Goal: Task Accomplishment & Management: Use online tool/utility

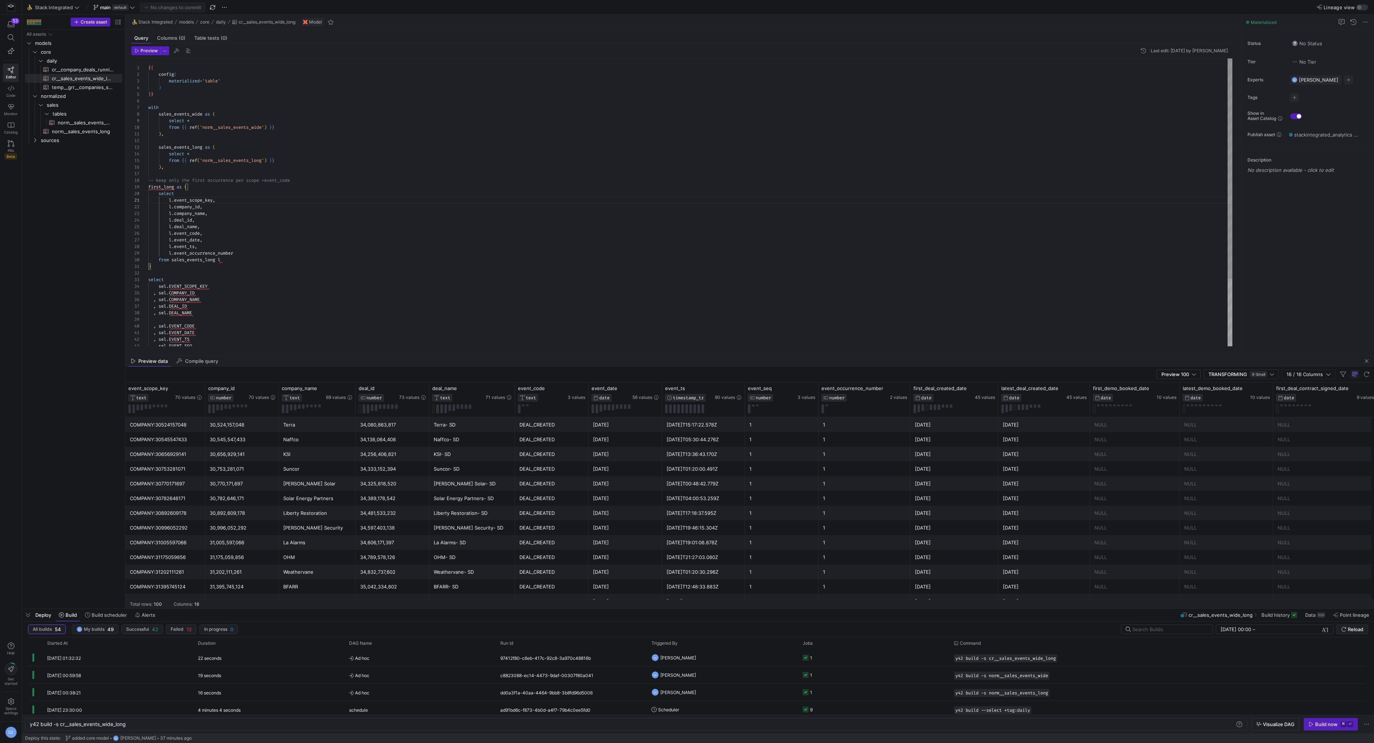
scroll to position [0, 97]
click at [79, 129] on span "norm__sales_events_long​​​​​​​​​​" at bounding box center [83, 131] width 62 height 8
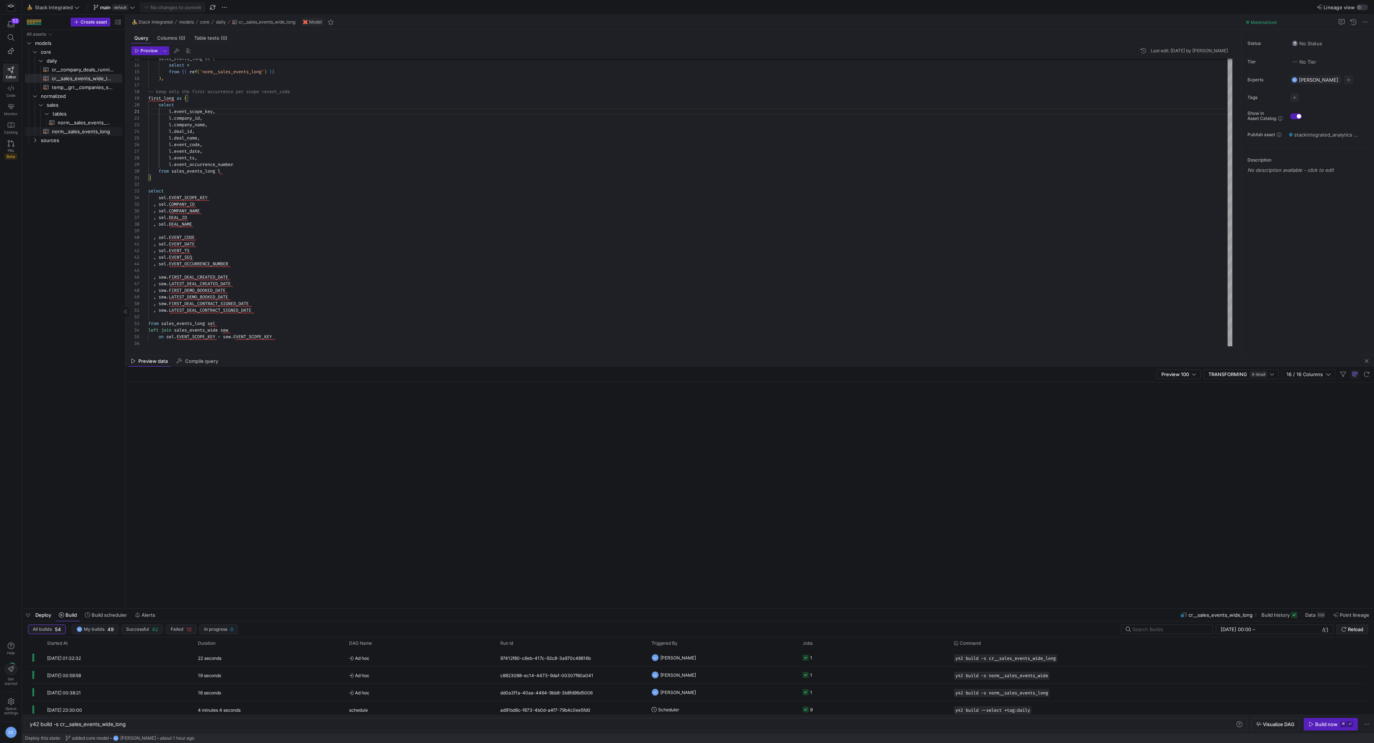
type textarea "with deal_company as (select * from {{ ref('stg__hubspot_deal_company') }}) , d…"
type textarea "y42 build -s norm__sales_events_long"
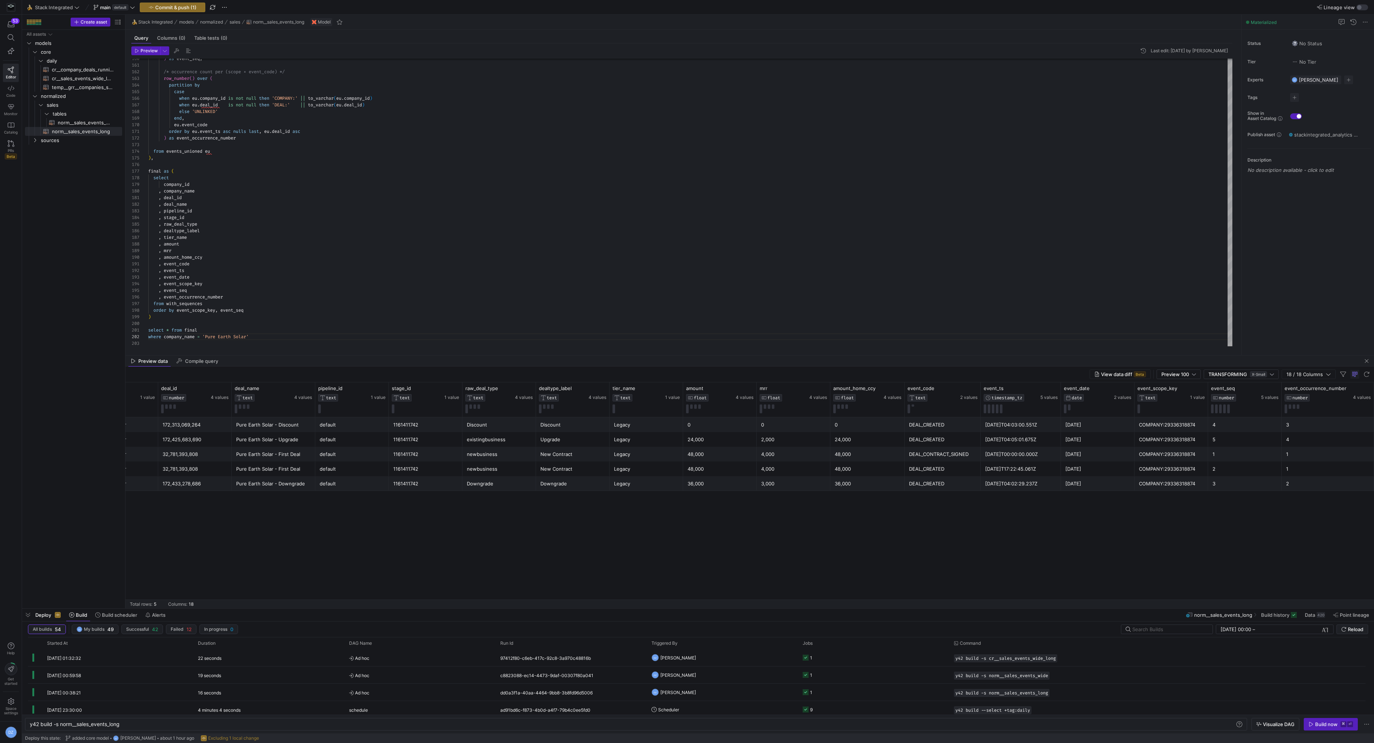
scroll to position [0, 0]
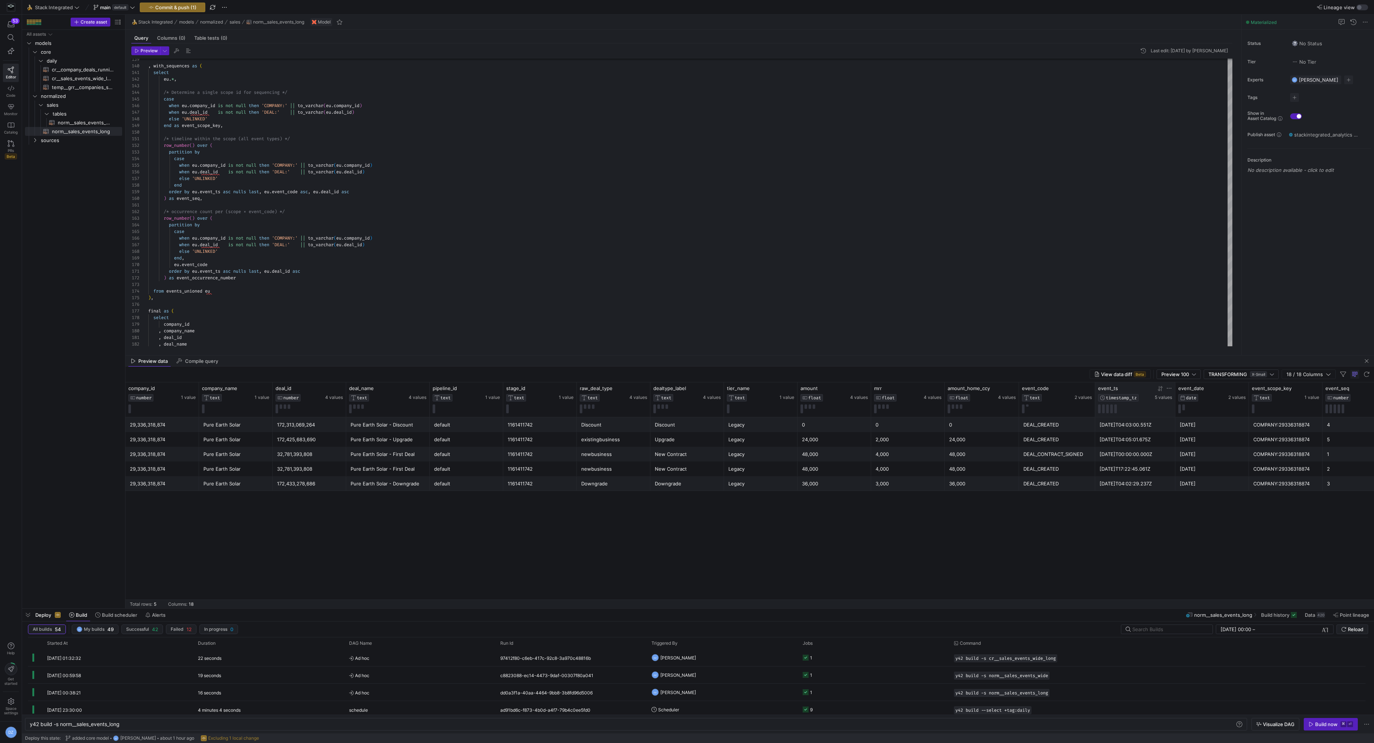
click at [1161, 388] on icon at bounding box center [1161, 387] width 3 height 5
click at [1127, 422] on div "[DATE]T00:00:00.000Z" at bounding box center [1134, 424] width 71 height 14
click at [1146, 442] on div "[DATE]T17:22:45.061Z" at bounding box center [1134, 439] width 71 height 14
click at [1155, 427] on div "[DATE]T00:00:00.000Z" at bounding box center [1134, 424] width 71 height 14
click at [1159, 441] on div "[DATE]T17:22:45.061Z" at bounding box center [1134, 439] width 71 height 14
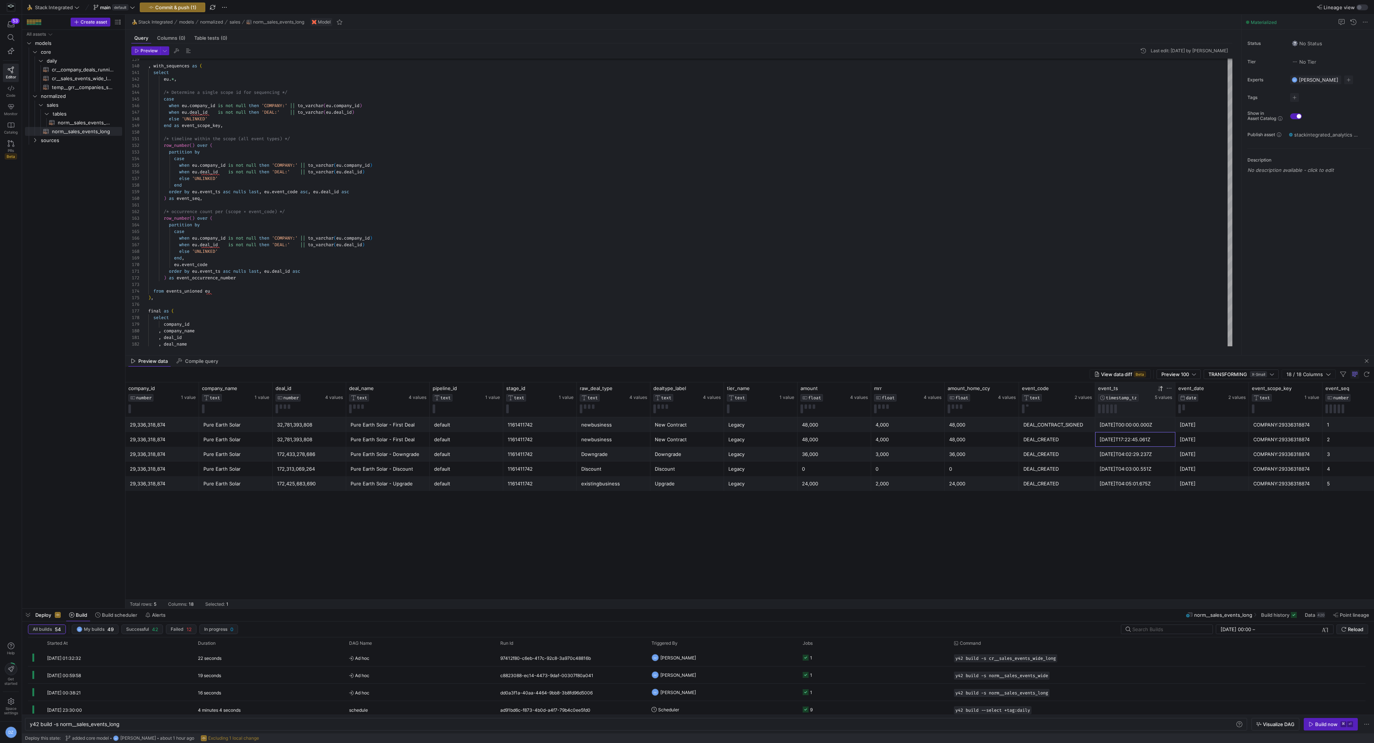
scroll to position [0, 114]
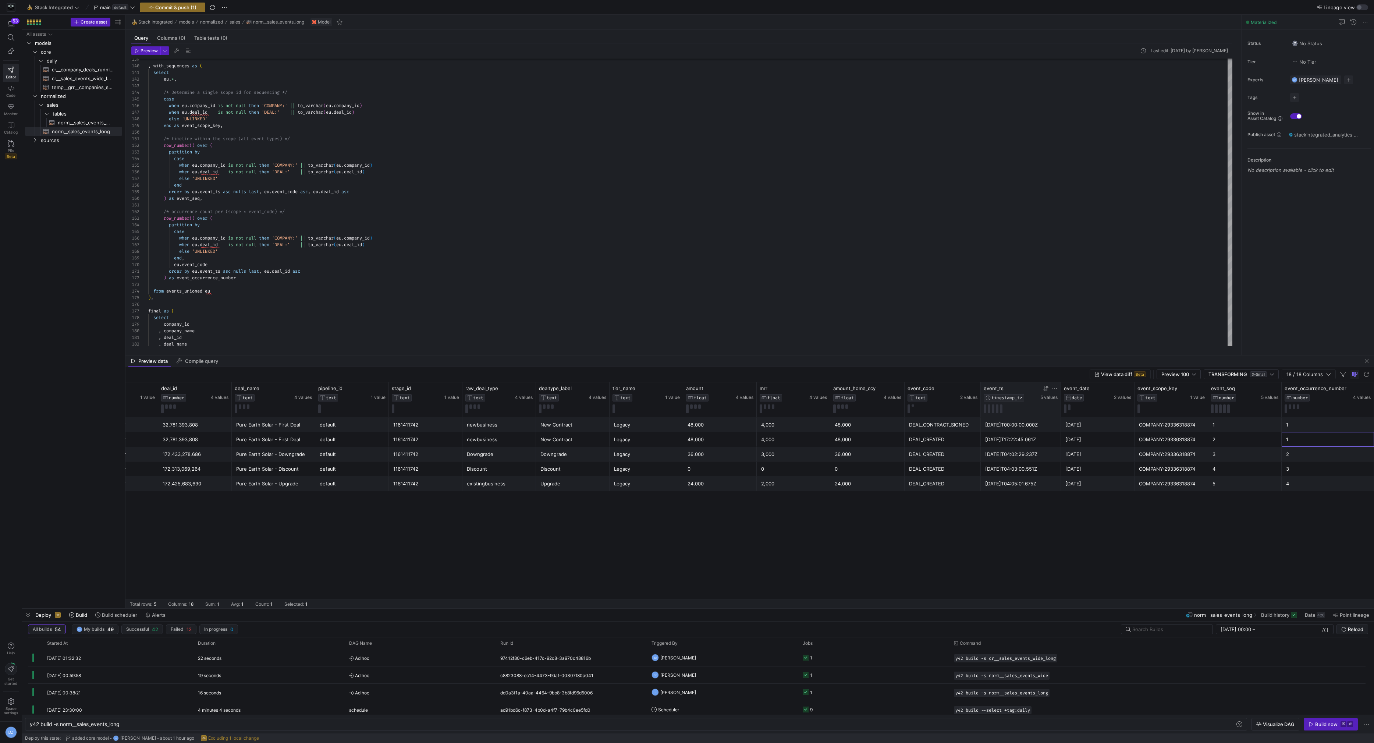
click at [1300, 440] on div "1" at bounding box center [1327, 439] width 83 height 14
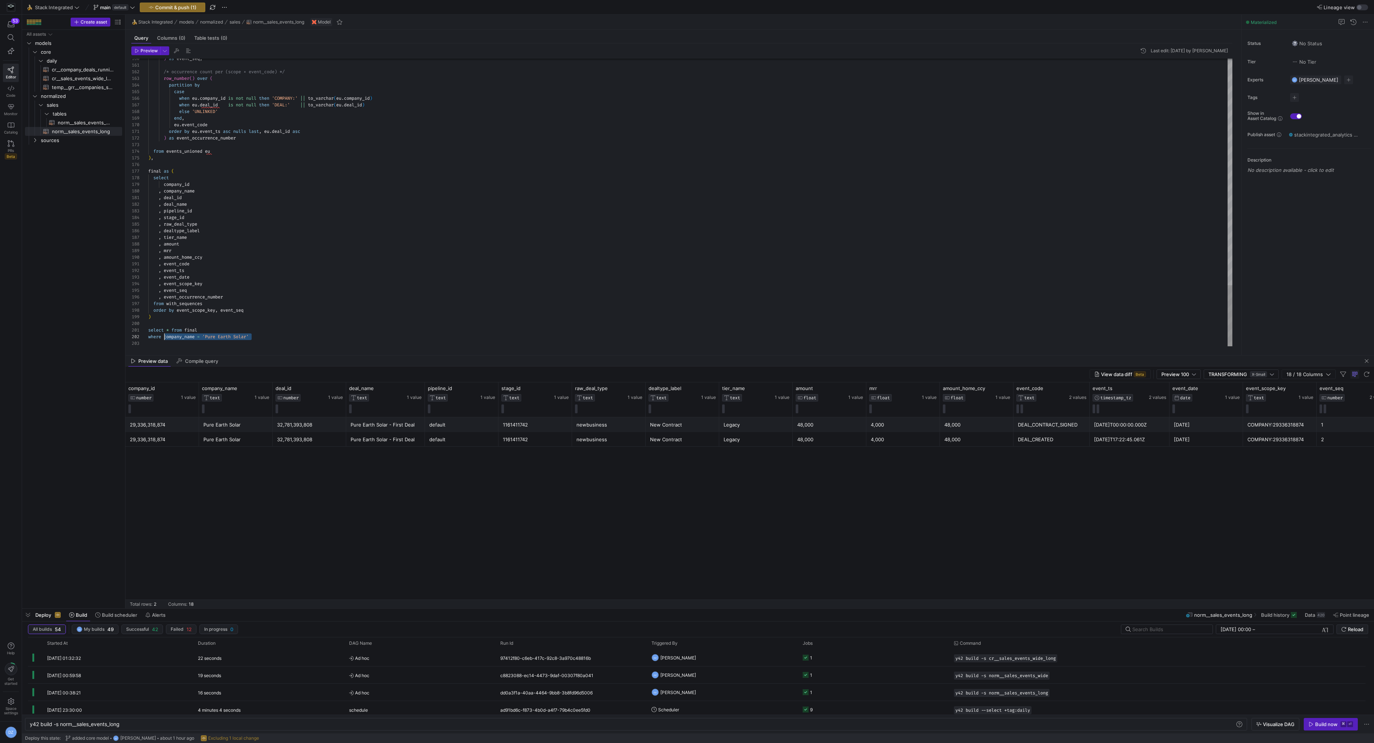
scroll to position [7, 16]
drag, startPoint x: 264, startPoint y: 336, endPoint x: 164, endPoint y: 338, distance: 99.7
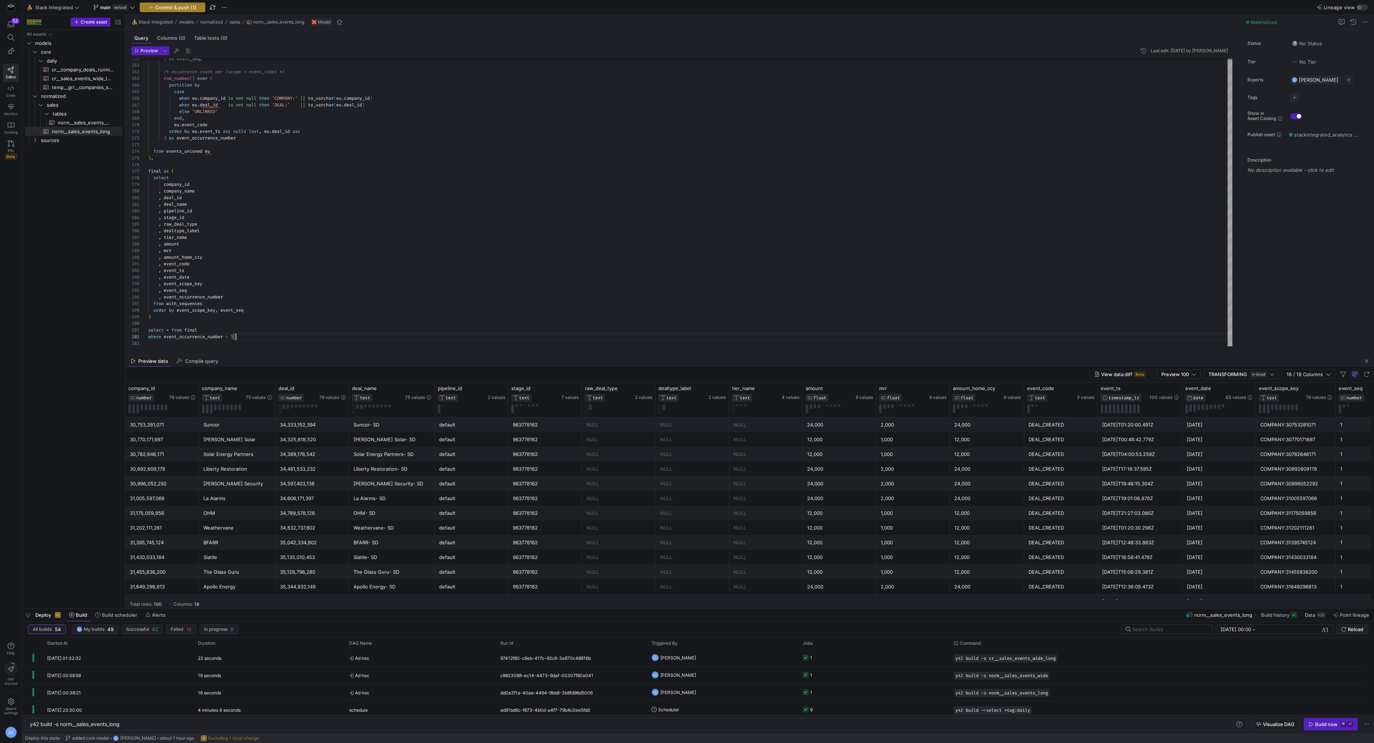
type textarea "select * from final where event_occurrence_number = 1"
click at [186, 8] on span "Commit & push (1)" at bounding box center [175, 7] width 41 height 6
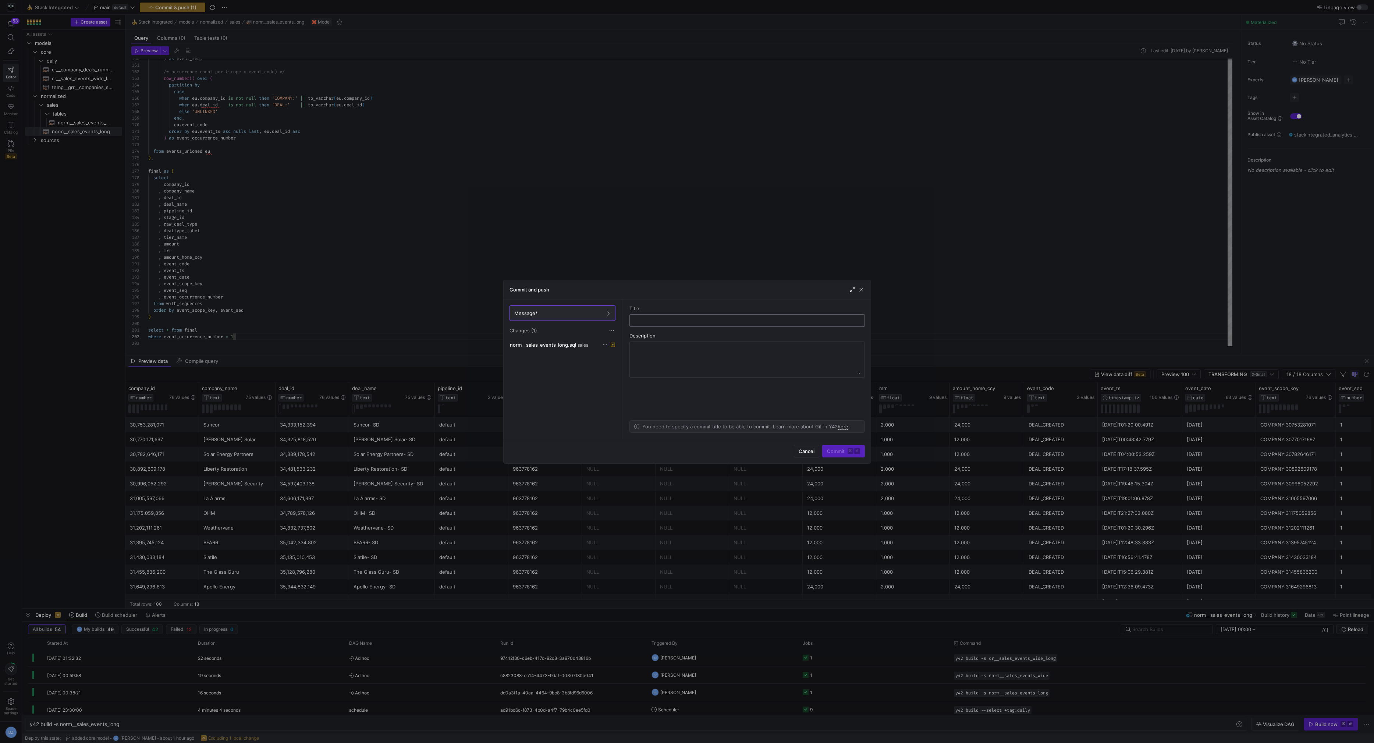
click at [671, 322] on input "text" at bounding box center [747, 320] width 223 height 6
click at [417, 319] on div at bounding box center [687, 371] width 1374 height 743
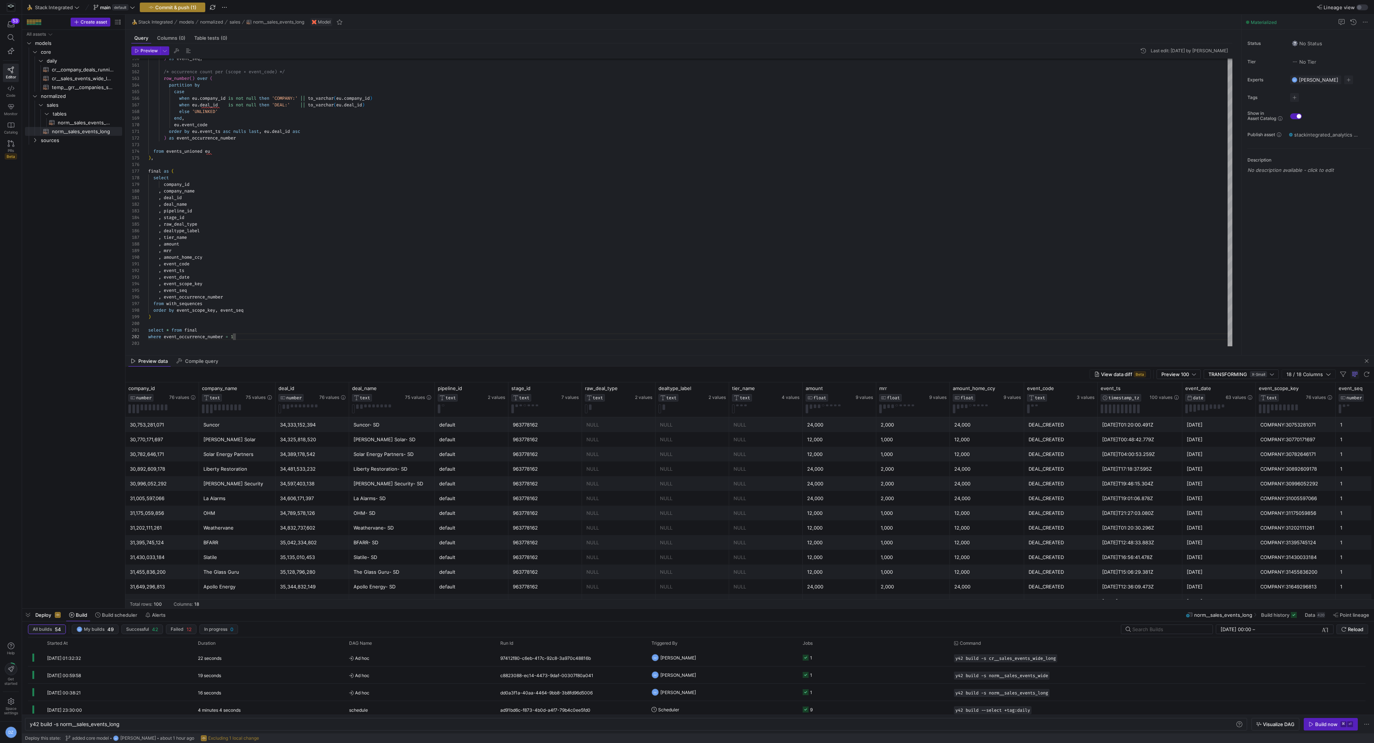
click at [184, 8] on span "Commit & push (1)" at bounding box center [175, 7] width 41 height 6
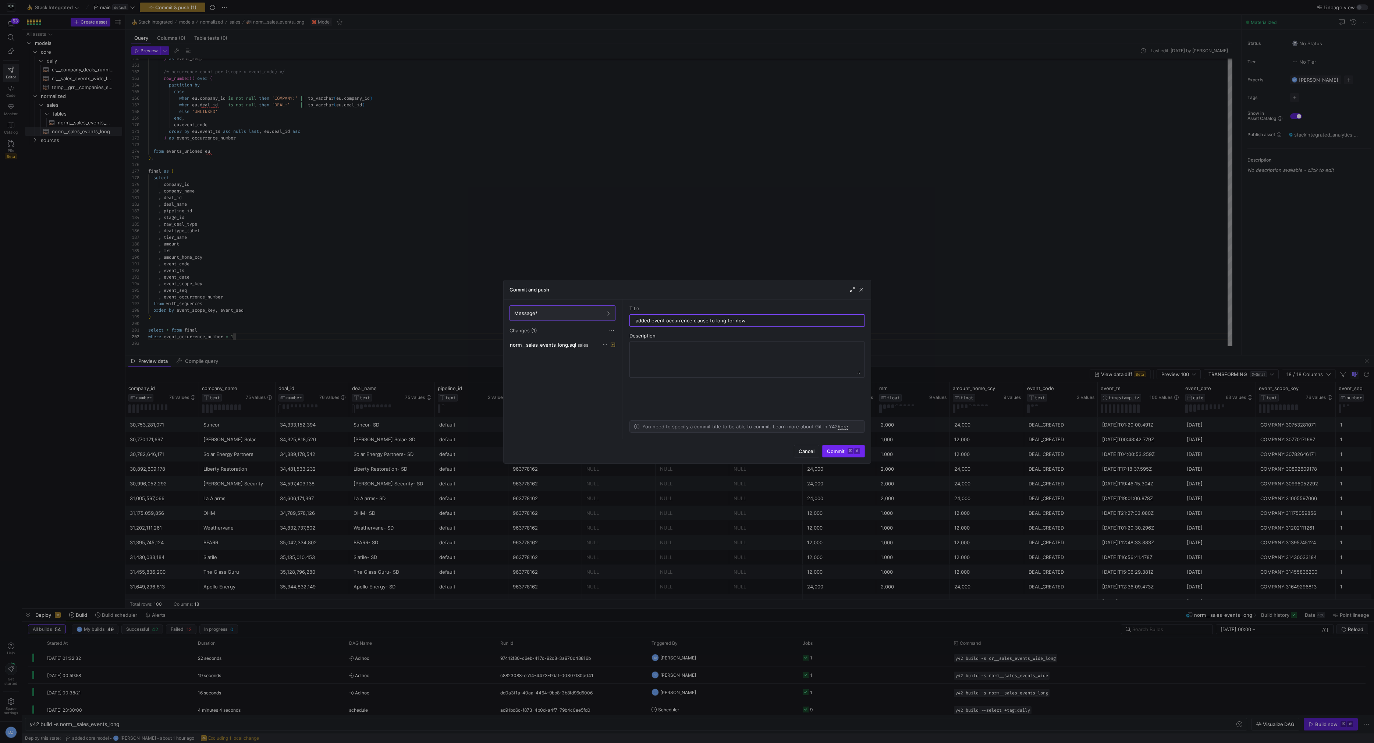
type input "added event occurrence clause to long for now"
click at [850, 452] on kbd "⌘" at bounding box center [850, 451] width 6 height 6
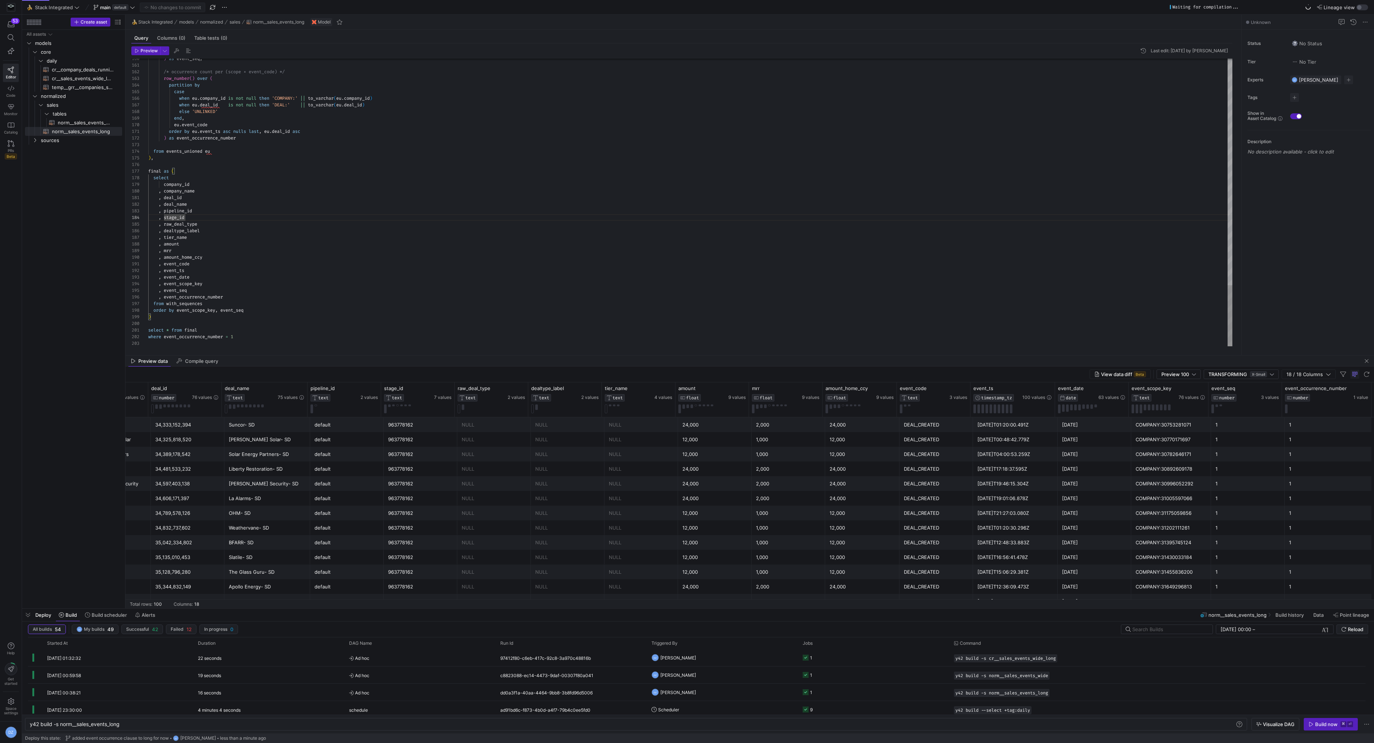
click at [86, 79] on span "cr__sales_events_wide_long​​​​​​​​​​" at bounding box center [83, 78] width 62 height 8
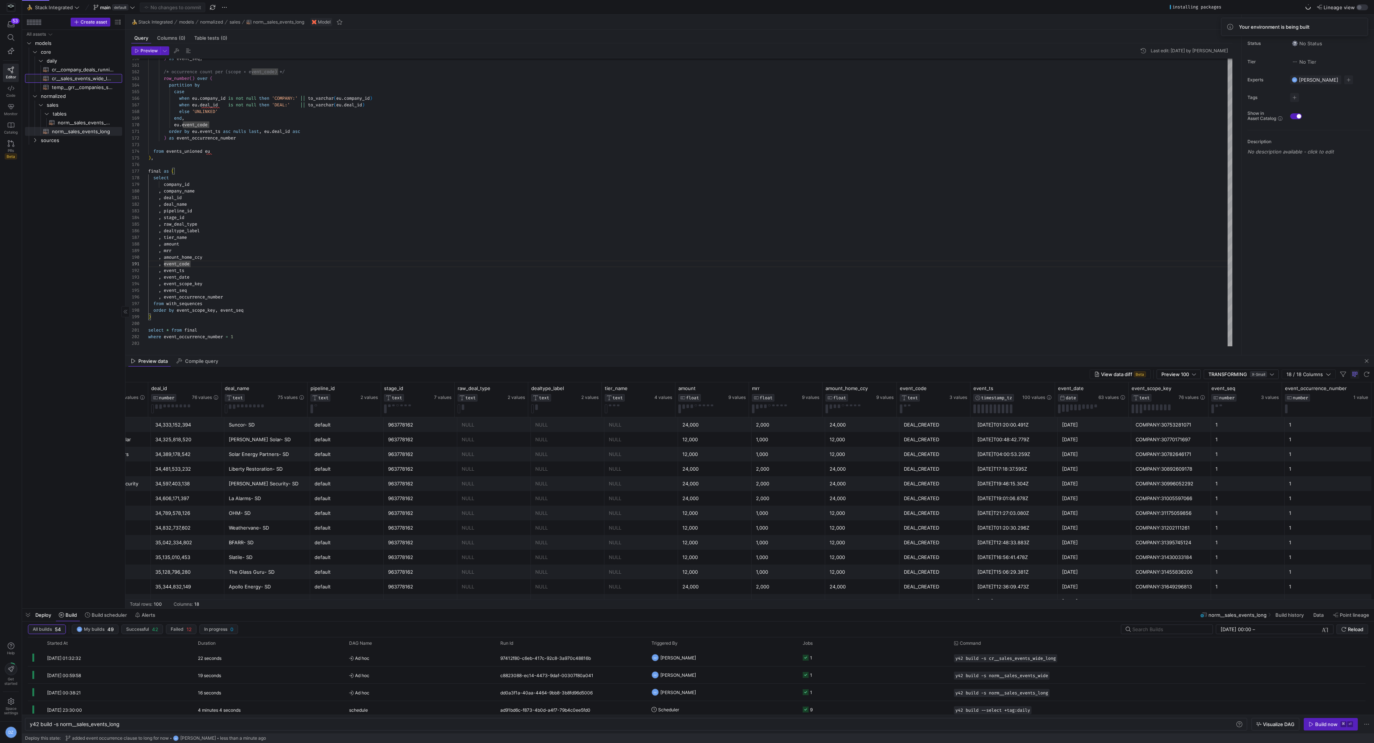
type textarea "{{ config( materialized='table' ) }} with sales_events_wide as ( select * from …"
type textarea "y42 build -s cr__sales_events_wide_long"
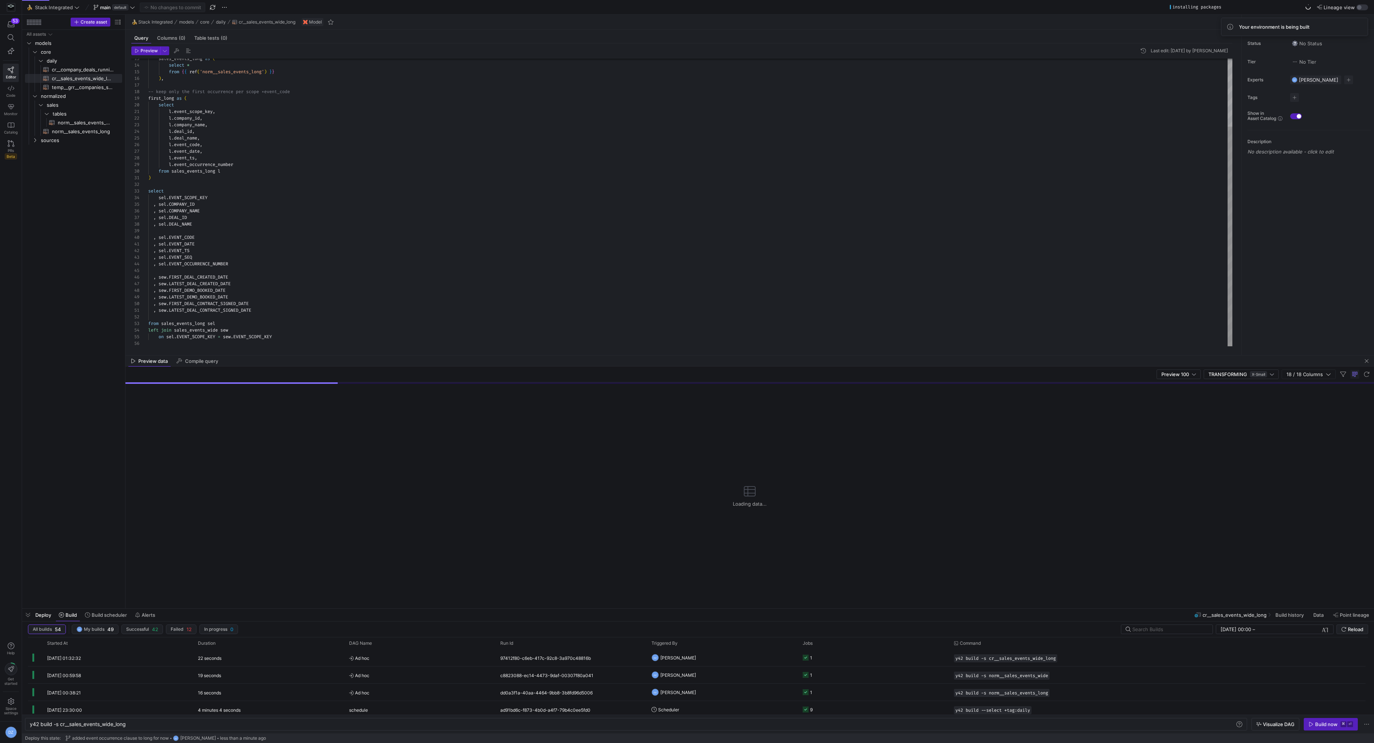
type textarea ", sel.EVENT_DATE , sel.EVENT_TS , sel.EVENT_SEQ , sel.EVENT_OCCURRENCE_NUMBER ,…"
click at [493, 285] on div "sales_events_long as ( select * from { { ref ( 'norm__sales_events_long' ) } } …" at bounding box center [690, 158] width 1084 height 377
click at [1368, 362] on span "button" at bounding box center [1366, 360] width 9 height 9
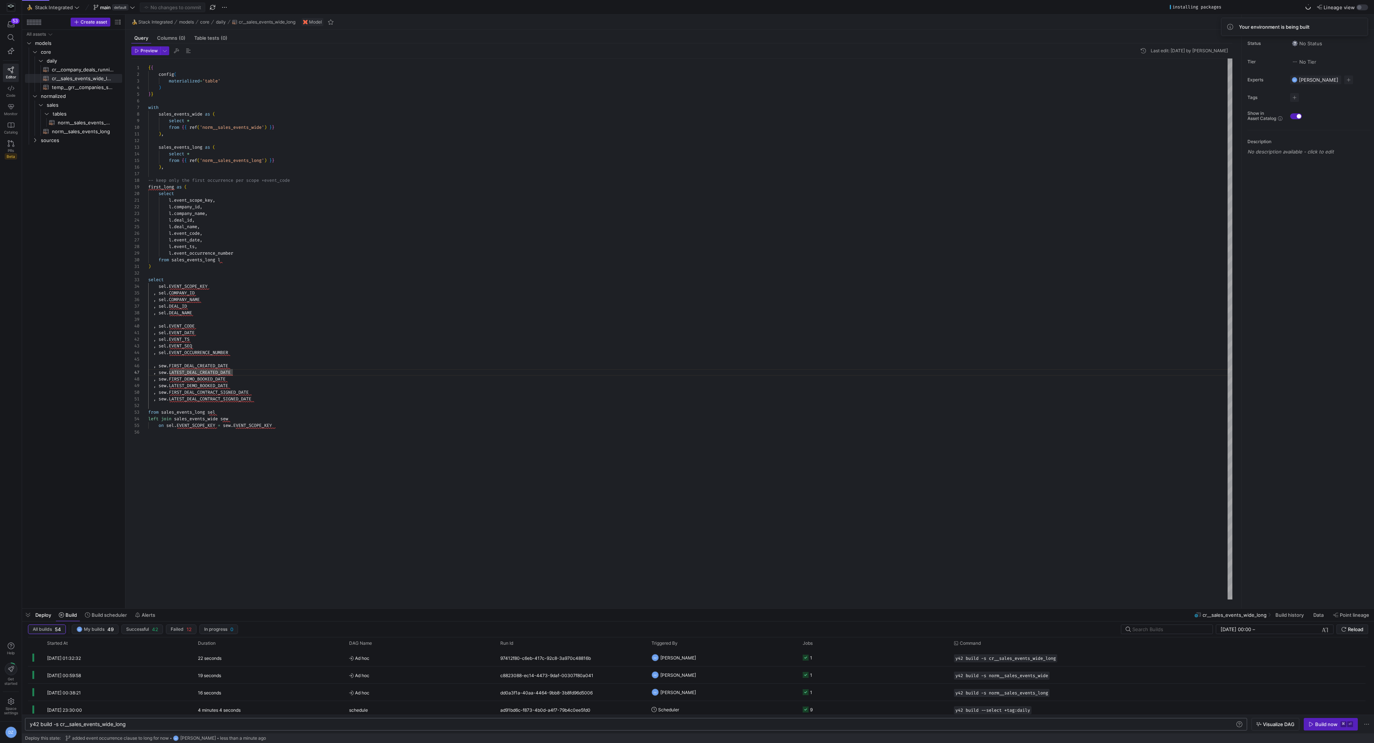
click at [177, 723] on div "y42 build -s cr__sales_events_wide_long" at bounding box center [633, 724] width 1206 height 6
click at [61, 724] on div "y42 build -s cr__sales_events_wide_long" at bounding box center [633, 724] width 1206 height 6
click at [360, 724] on div "y42 build -s +cr__sales_events_wide_long" at bounding box center [633, 724] width 1206 height 6
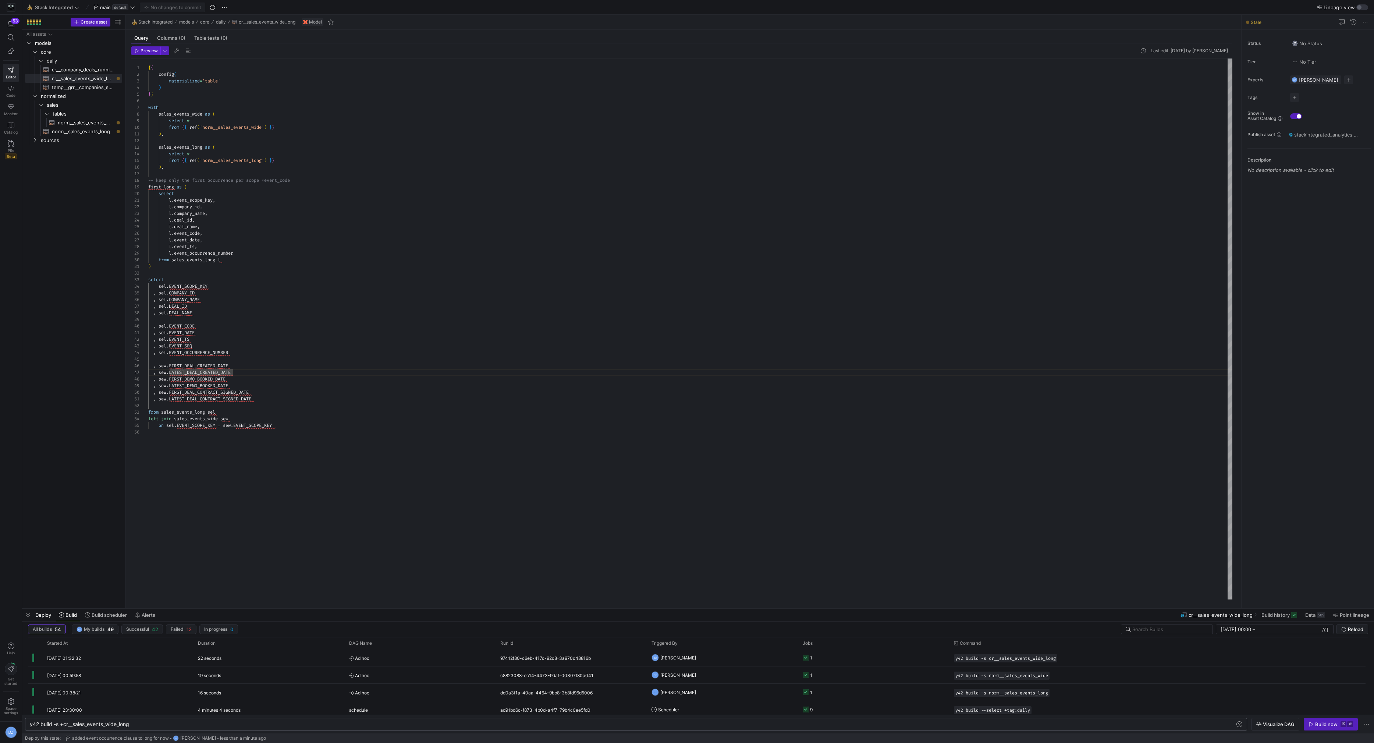
scroll to position [0, 100]
type textarea "y42 build -s +cr__sales_events_wide_long"
click at [1313, 724] on icon "button" at bounding box center [1310, 723] width 5 height 5
click at [639, 381] on div "sales_events_long as ( select * from { { ref ( 'norm__sales_events_long' ) } } …" at bounding box center [690, 328] width 1084 height 541
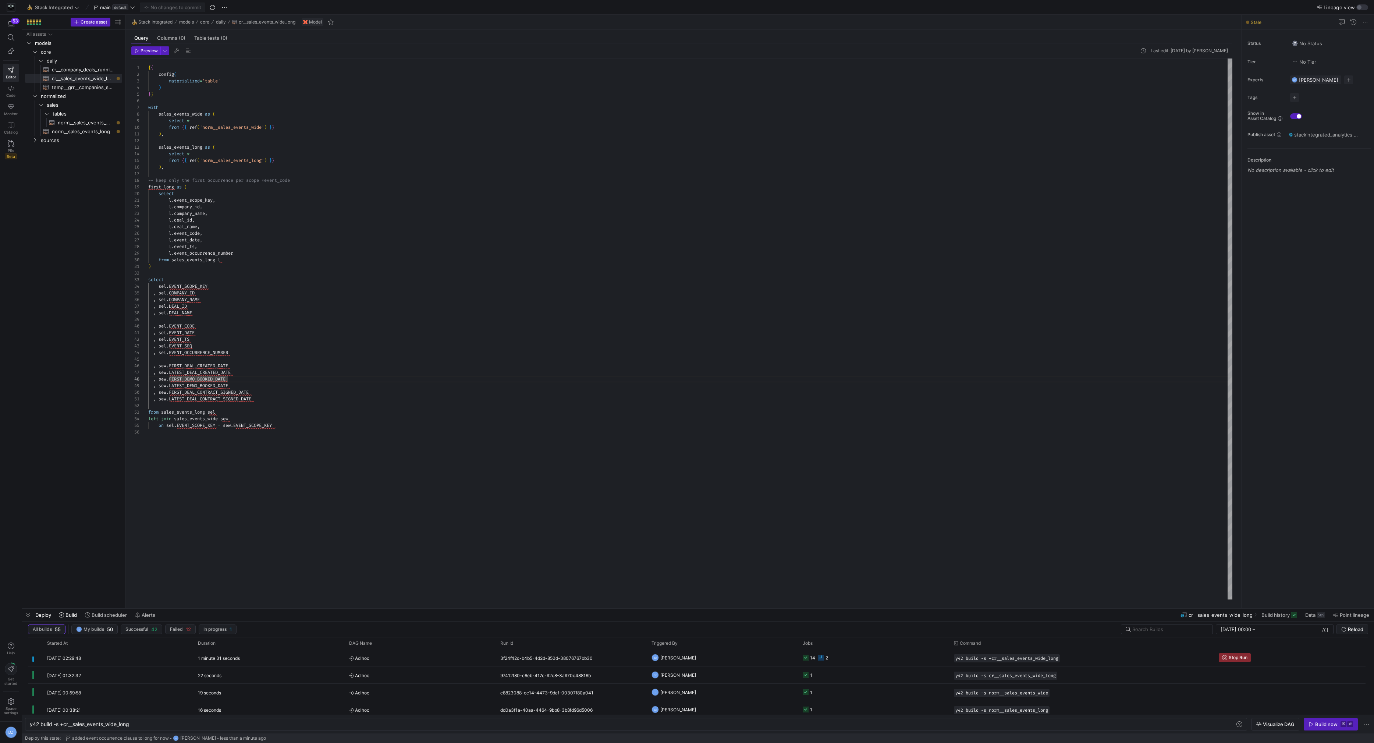
click at [404, 451] on div "sales_events_long as ( select * from { { ref ( 'norm__sales_events_long' ) } } …" at bounding box center [690, 328] width 1084 height 541
click at [262, 513] on div "sales_events_long as ( select * from { { ref ( 'norm__sales_events_long' ) } } …" at bounding box center [690, 328] width 1084 height 541
click at [315, 545] on div "sales_events_long as ( select * from { { ref ( 'norm__sales_events_long' ) } } …" at bounding box center [690, 328] width 1084 height 541
click at [294, 471] on div "sales_events_long as ( select * from { { ref ( 'norm__sales_events_long' ) } } …" at bounding box center [690, 328] width 1084 height 541
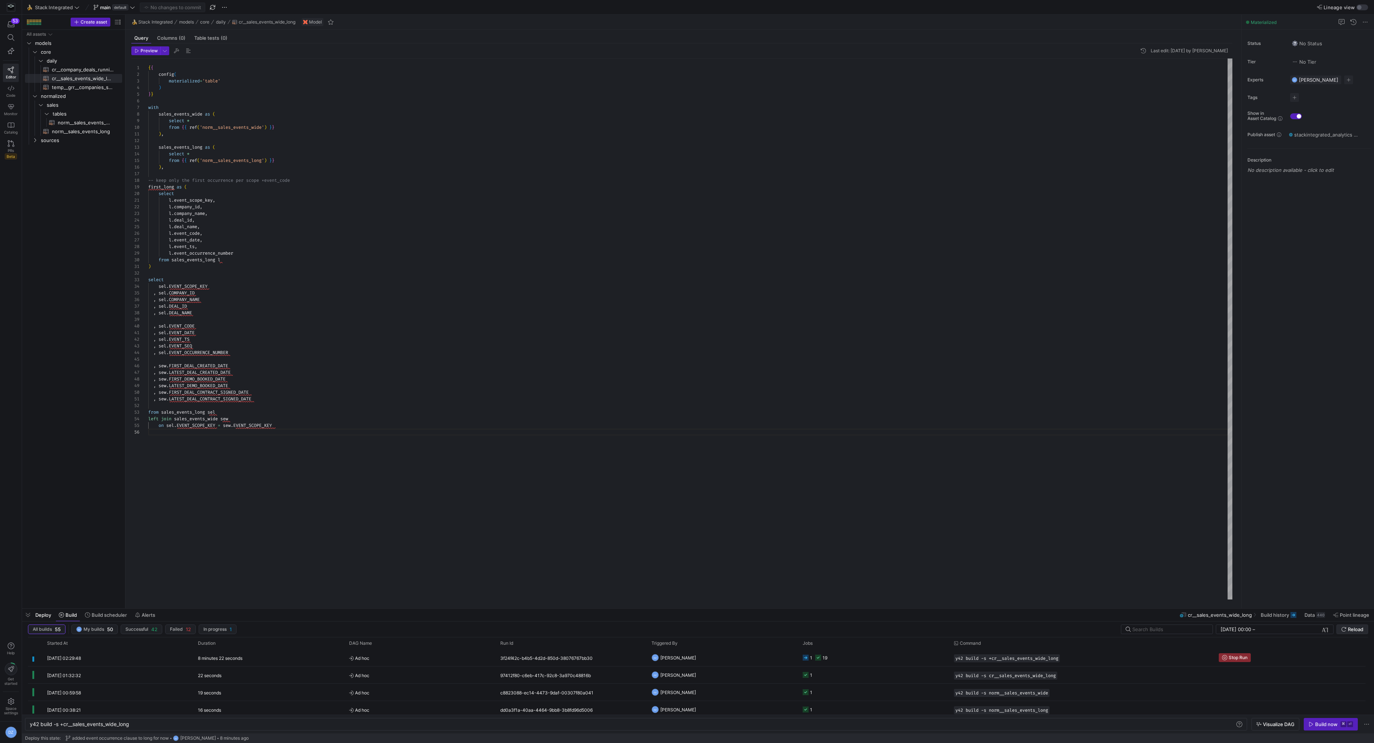
click at [1358, 628] on span "Reload" at bounding box center [1355, 629] width 15 height 6
click at [644, 390] on div "sales_events_long as ( select * from { { ref ( 'norm__sales_events_long' ) } } …" at bounding box center [690, 328] width 1084 height 541
type textarea "), sales_events_long as ( select * from {{ ref('norm__sales_events_long') }} ),…"
click at [627, 161] on div "sales_events_long as ( select * from { { ref ( 'norm__sales_events_long' ) } } …" at bounding box center [690, 328] width 1084 height 541
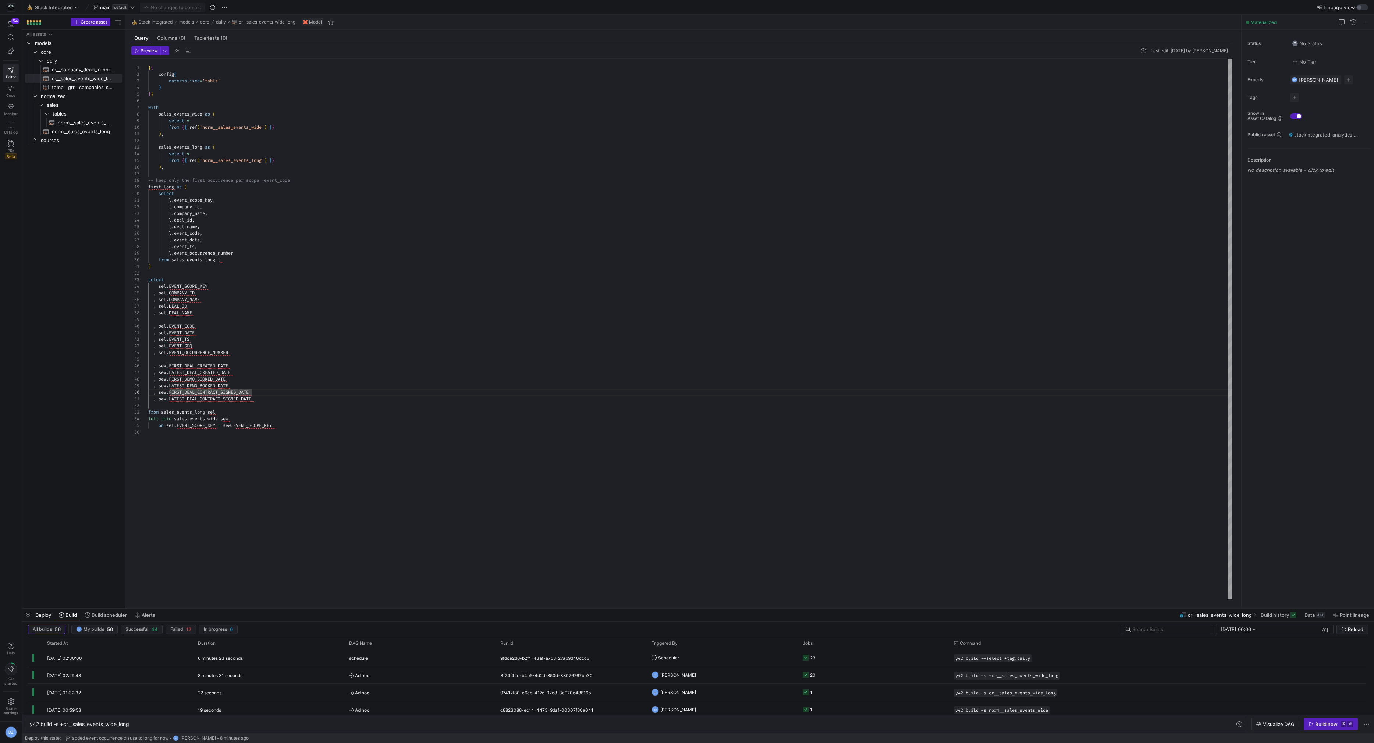
scroll to position [26, 130]
